Goal: Navigation & Orientation: Find specific page/section

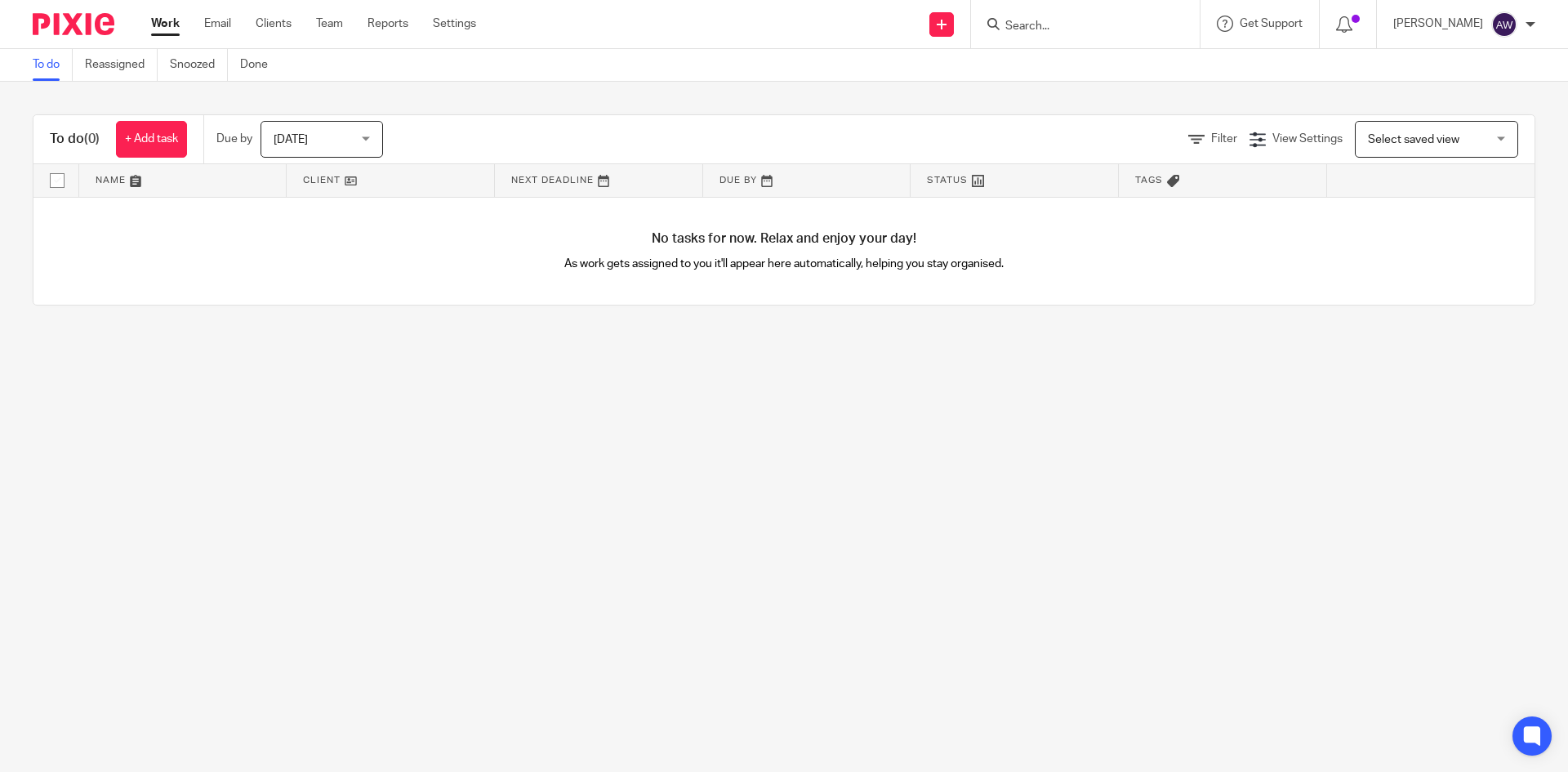
click at [297, 29] on ul "Work Email Clients Team Reports Settings" at bounding box center [325, 24] width 350 height 17
click at [264, 22] on link "Clients" at bounding box center [273, 24] width 36 height 17
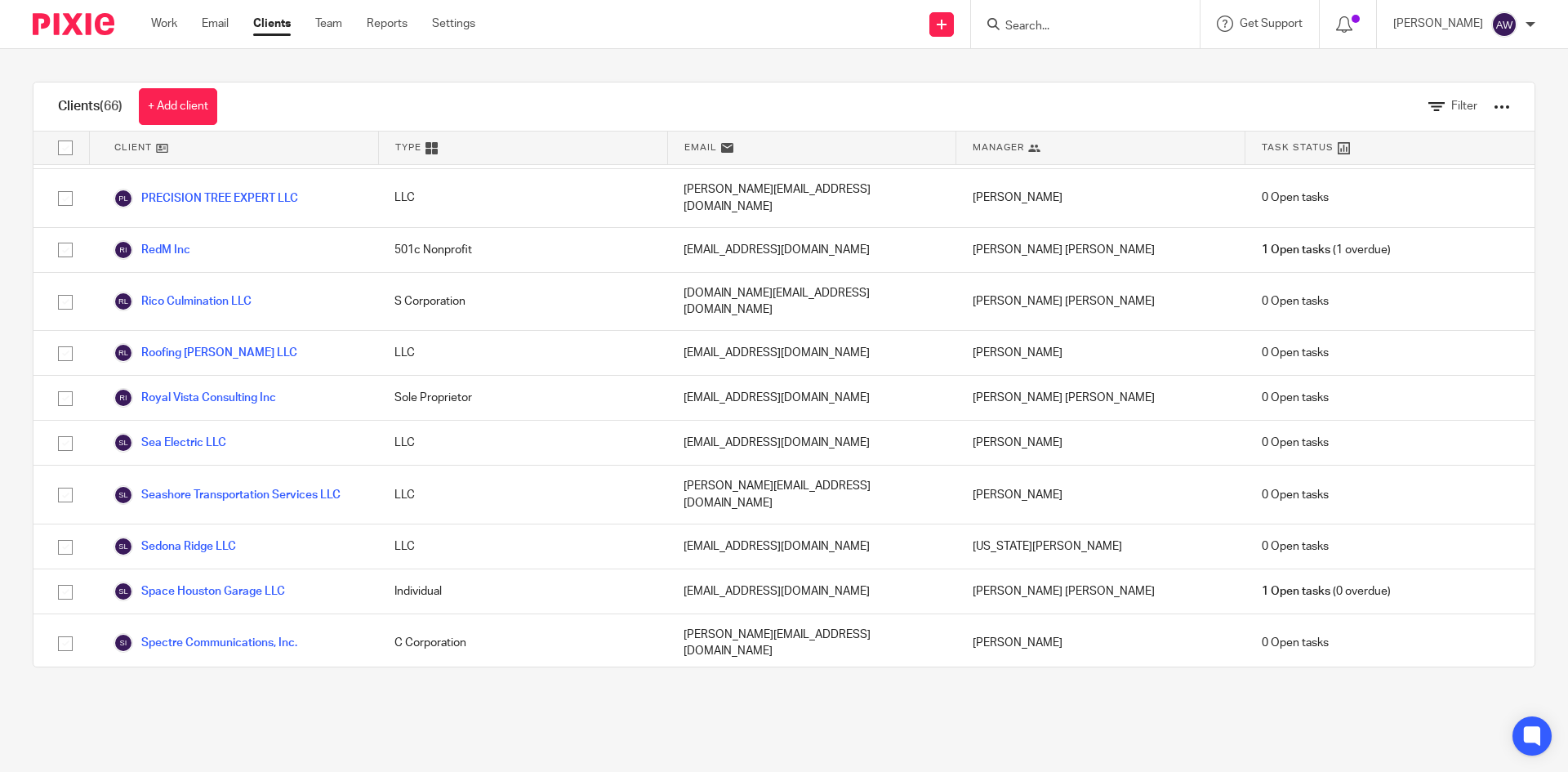
scroll to position [2369, 0]
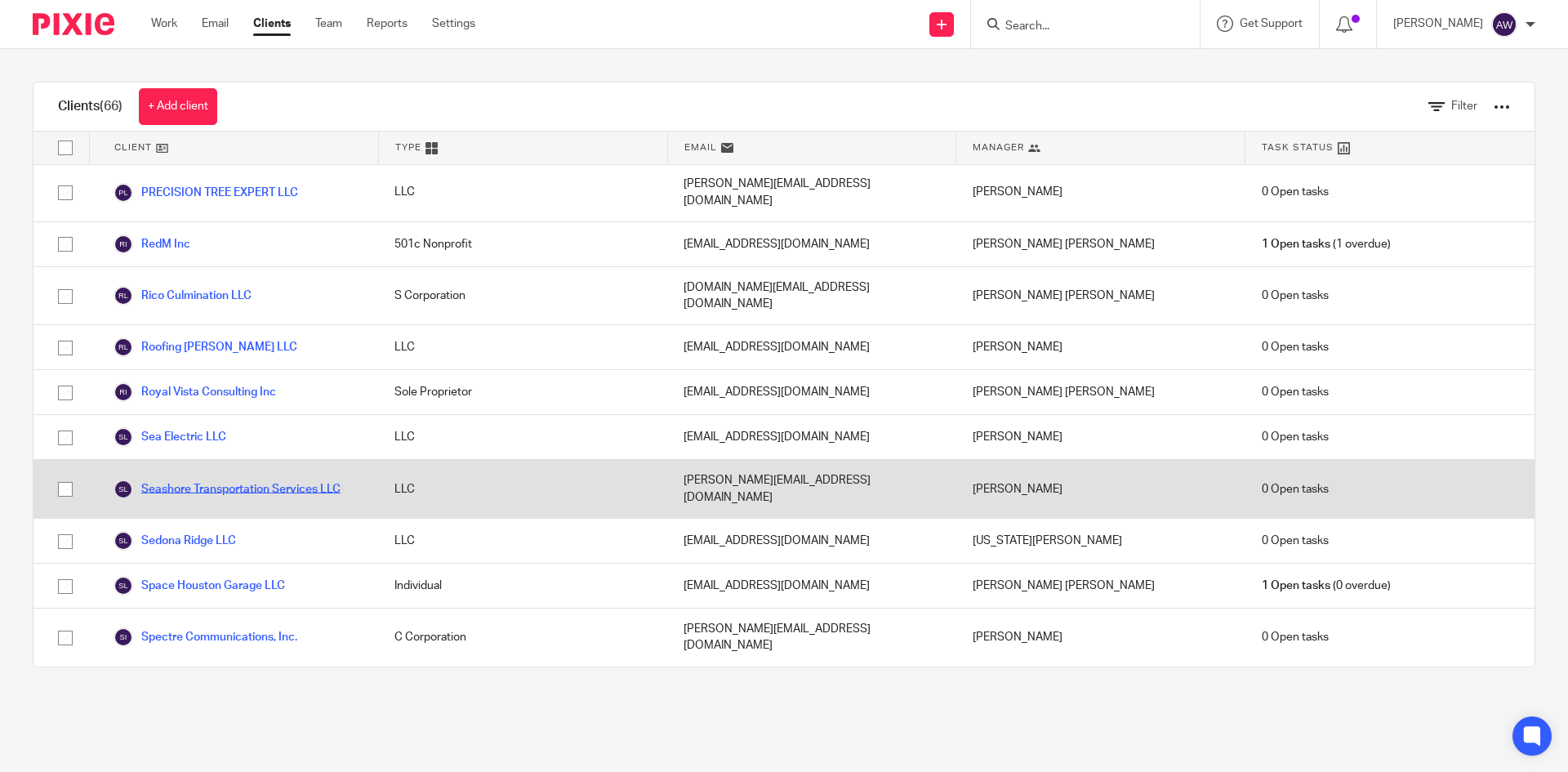
click at [194, 479] on link "Seashore Transportation Services LLC" at bounding box center [227, 489] width 227 height 19
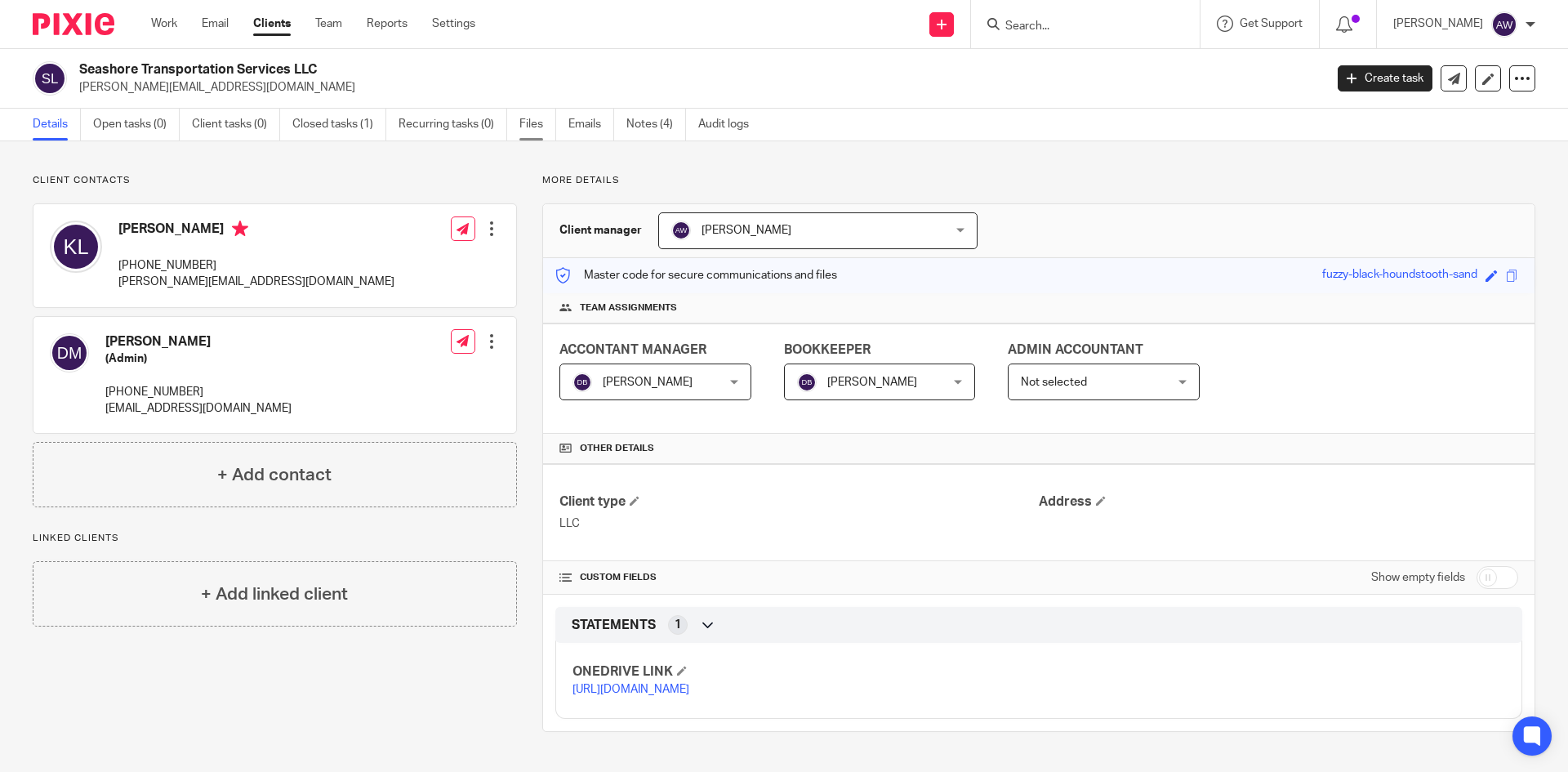
click at [536, 124] on link "Files" at bounding box center [538, 124] width 37 height 32
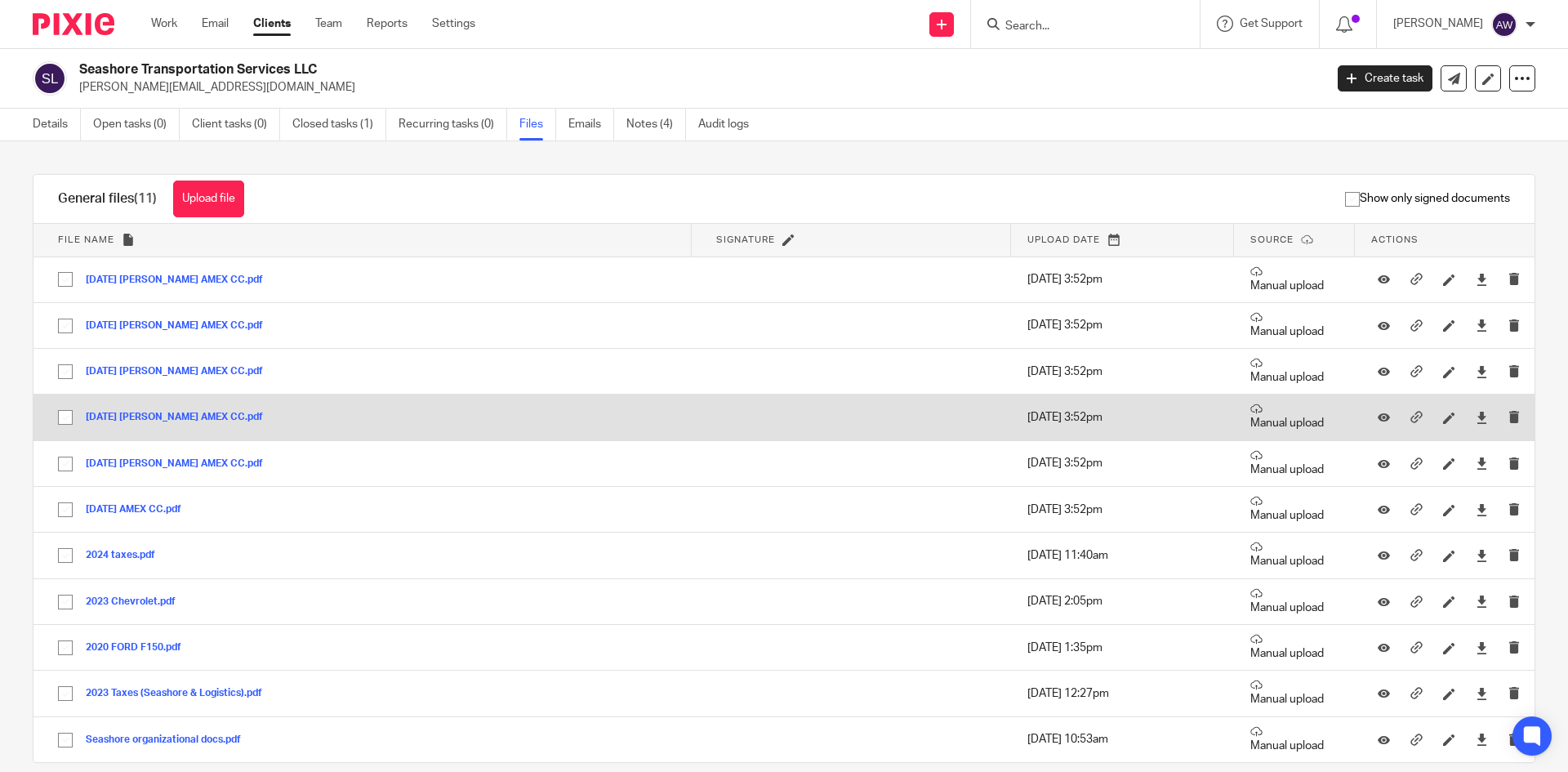
scroll to position [65, 0]
